Goal: Information Seeking & Learning: Check status

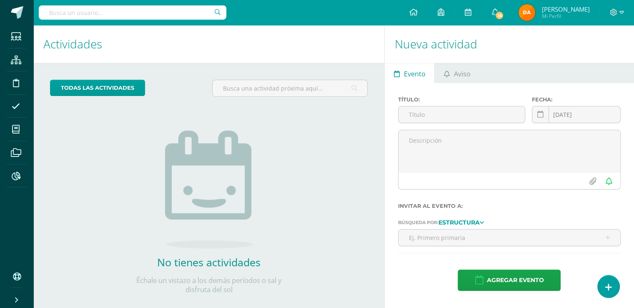
click at [128, 15] on input "text" at bounding box center [133, 12] width 188 height 14
type input "[PERSON_NAME]"
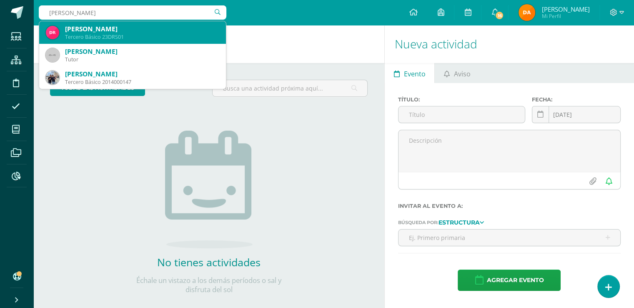
click at [135, 25] on div "[PERSON_NAME]" at bounding box center [142, 29] width 154 height 9
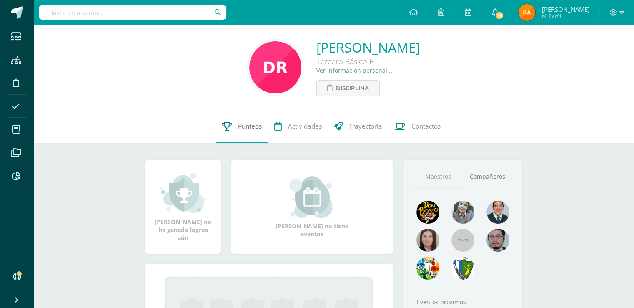
click at [238, 137] on link "Punteos" at bounding box center [242, 126] width 52 height 33
